Goal: Navigation & Orientation: Understand site structure

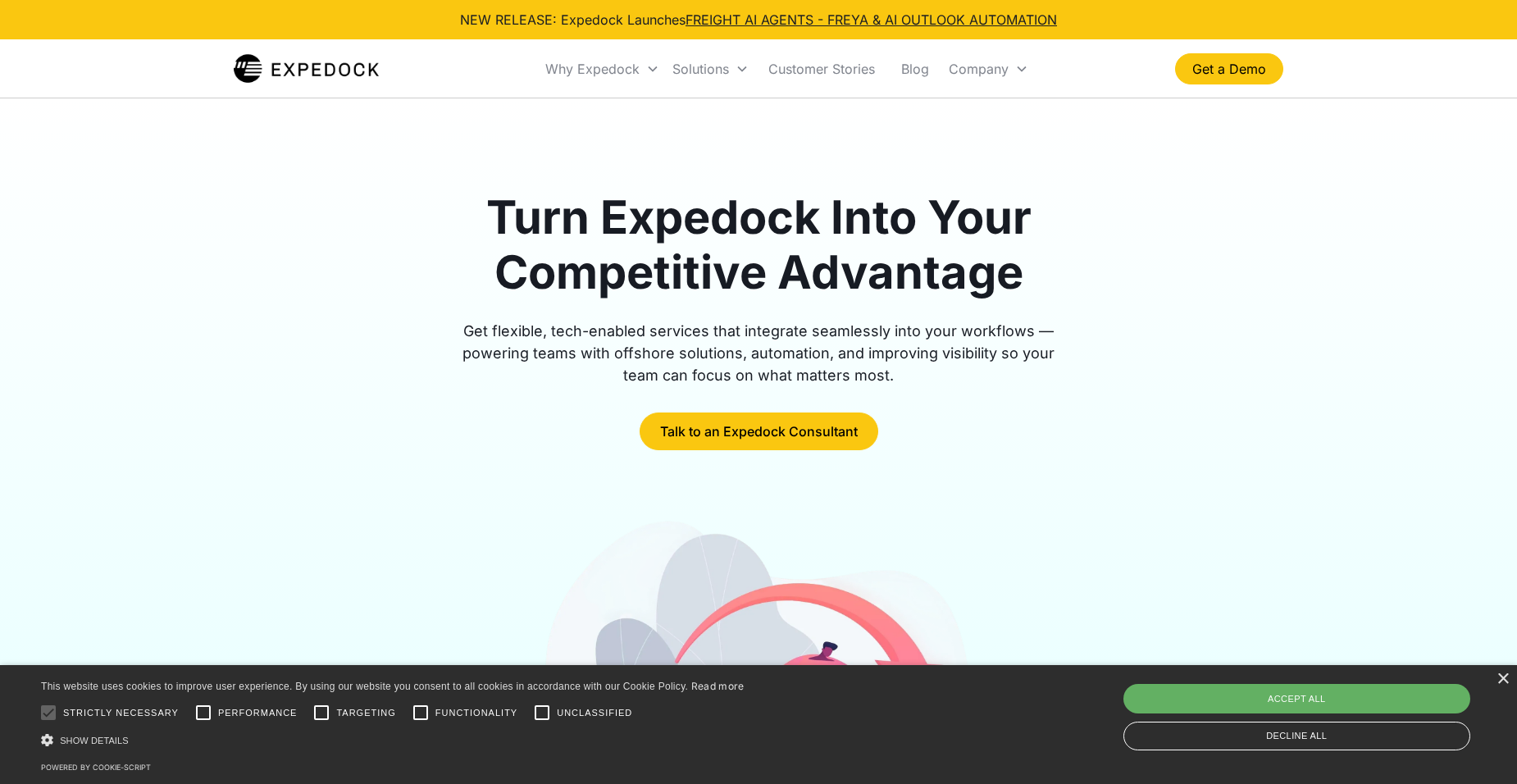
click at [1334, 694] on div "Accept all" at bounding box center [1297, 699] width 348 height 29
checkbox input "true"
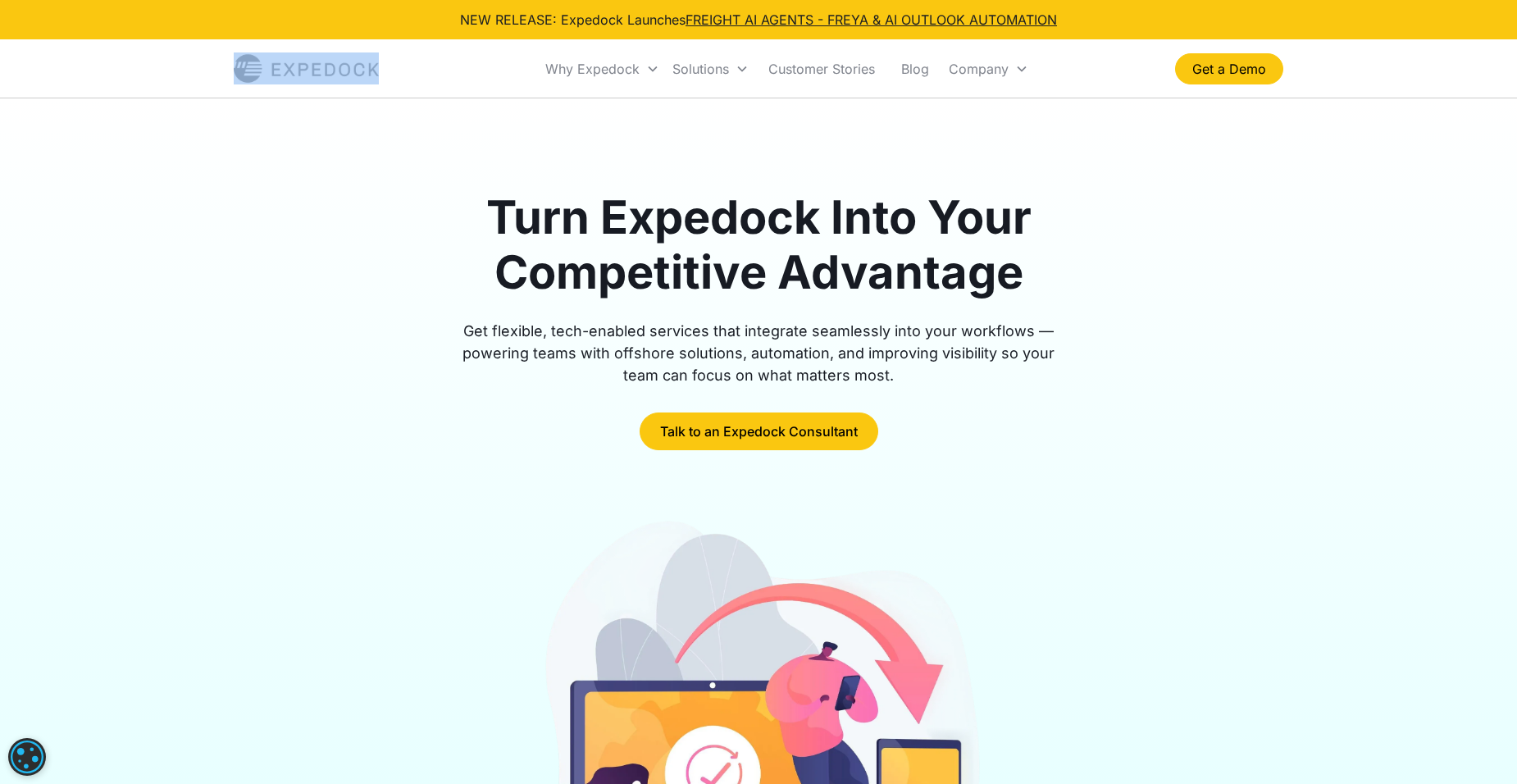
drag, startPoint x: 393, startPoint y: 69, endPoint x: 331, endPoint y: 73, distance: 62.1
click at [331, 73] on div "Why Expedock WHY EXPEDOCK Expedock Document Automation Products vs. Alternative…" at bounding box center [758, 69] width 1050 height 56
copy div "Why Expedock WHY EXPEDOCK Expedock Document Automation Products vs. Alternative…"
click at [1311, 219] on div "Turn Expedock Into Your Competitive Advantage Get flexible, tech-enabled servic…" at bounding box center [758, 574] width 1517 height 953
